Goal: Navigation & Orientation: Find specific page/section

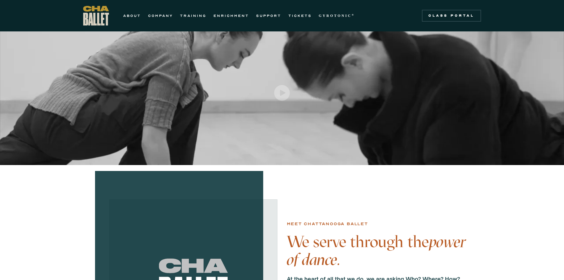
scroll to position [8, 0]
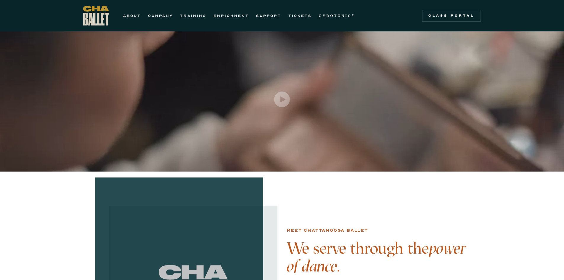
click at [306, 15] on link "TICKETS" at bounding box center [299, 15] width 23 height 7
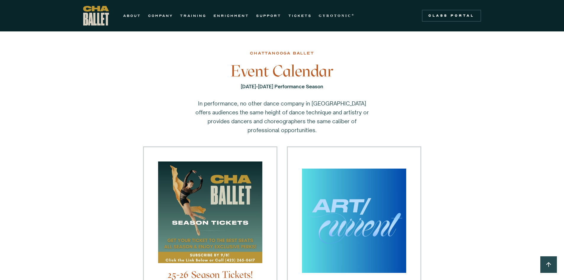
click at [292, 16] on link "TICKETS" at bounding box center [299, 15] width 23 height 7
click at [155, 15] on link "COMPANY" at bounding box center [160, 15] width 25 height 7
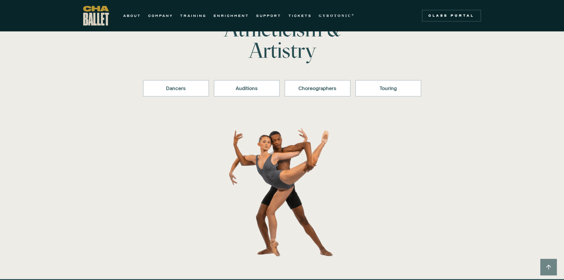
scroll to position [44, 0]
click at [399, 85] on div "Touring" at bounding box center [388, 87] width 51 height 7
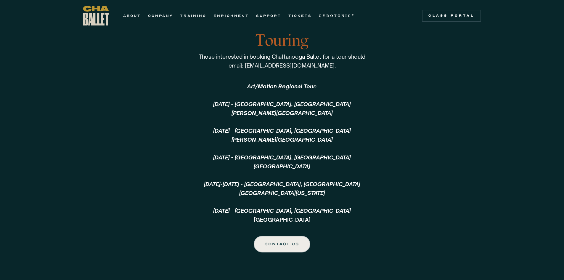
scroll to position [1261, 0]
